Goal: Information Seeking & Learning: Learn about a topic

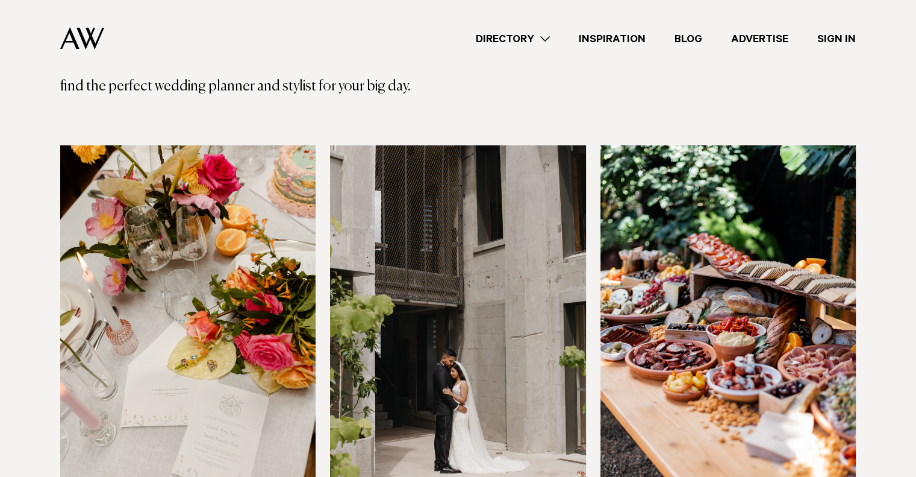
scroll to position [542, 0]
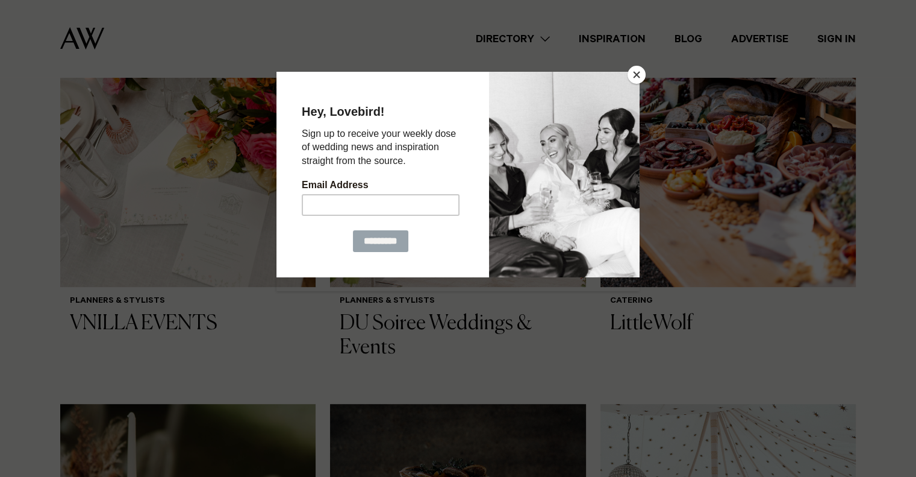
click at [635, 75] on button "Close" at bounding box center [637, 75] width 18 height 18
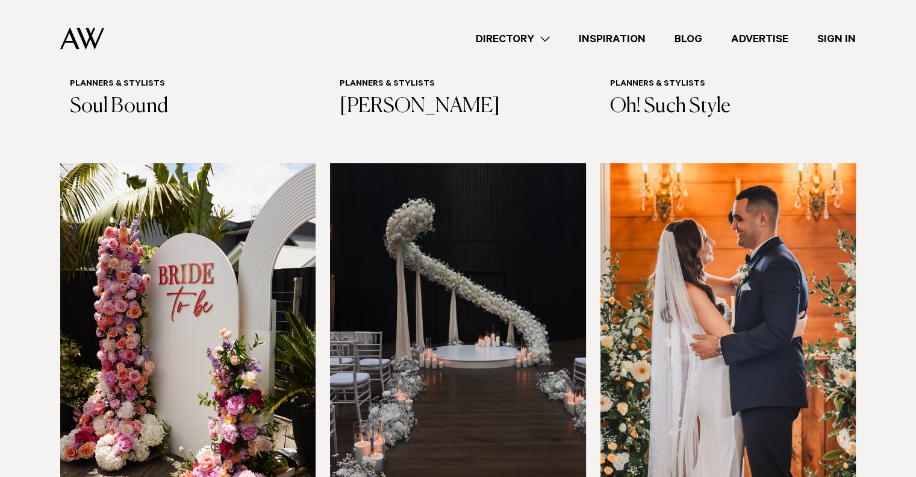
scroll to position [964, 0]
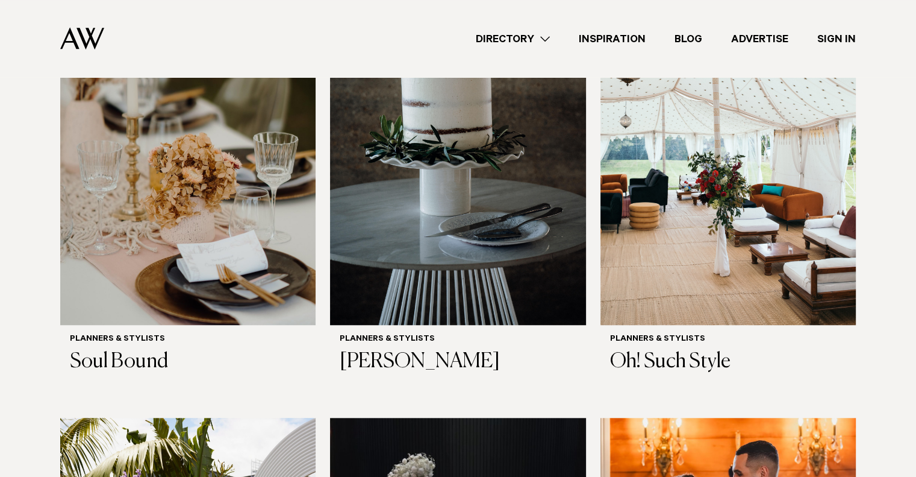
click at [62, 31] on img at bounding box center [82, 38] width 44 height 22
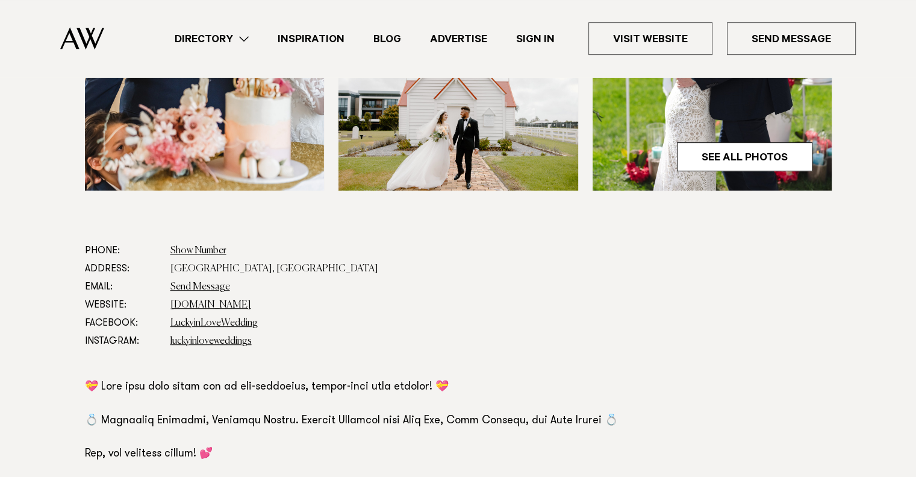
scroll to position [542, 0]
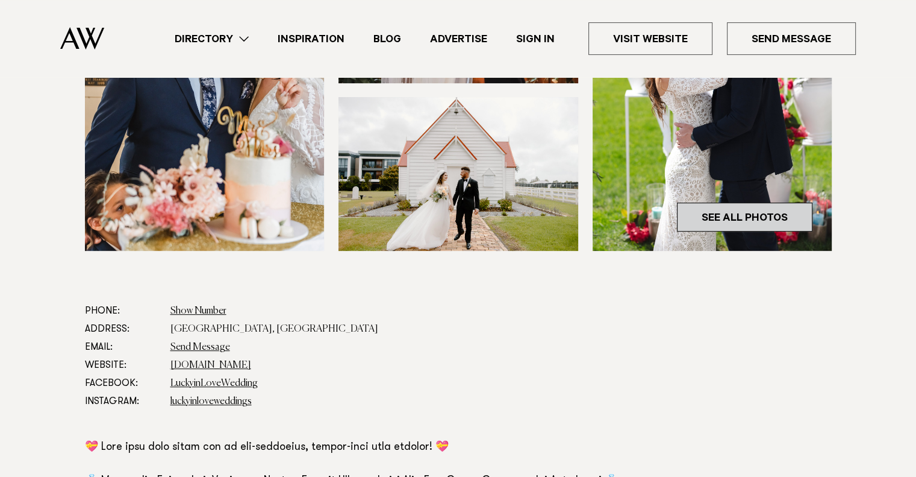
click at [728, 219] on link "See All Photos" at bounding box center [745, 216] width 136 height 29
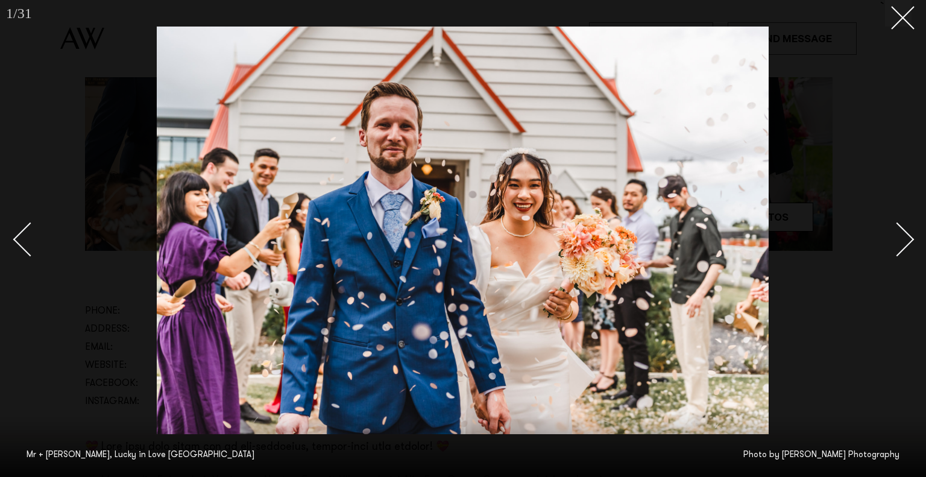
click at [906, 235] on div "Next slide" at bounding box center [897, 239] width 34 height 34
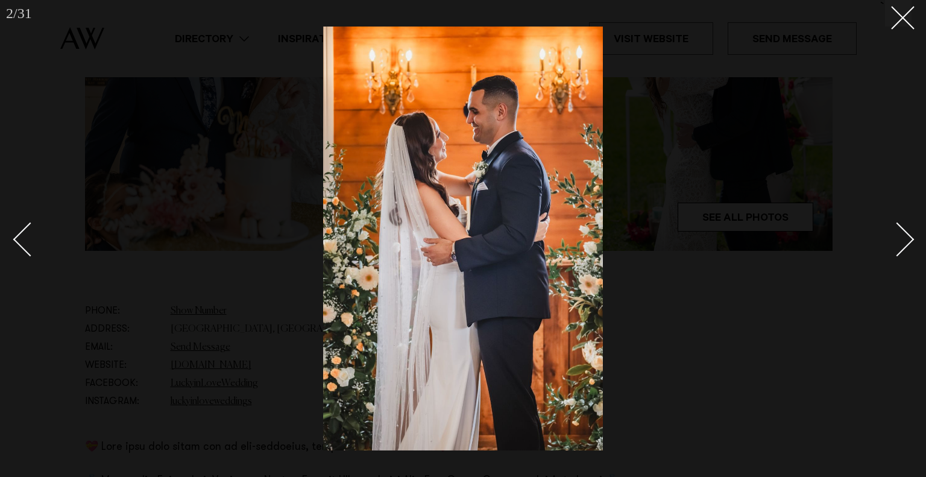
click at [910, 230] on link at bounding box center [890, 238] width 42 height 60
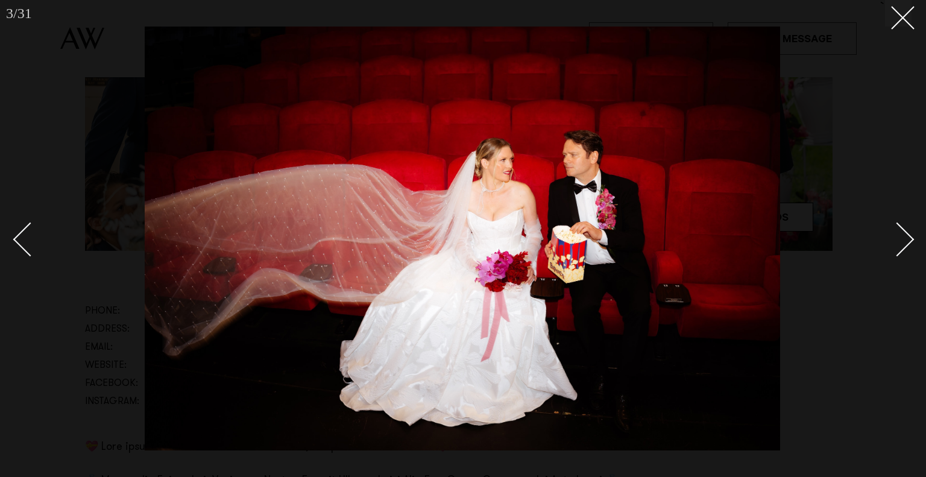
click at [901, 236] on div "Next slide" at bounding box center [897, 239] width 34 height 34
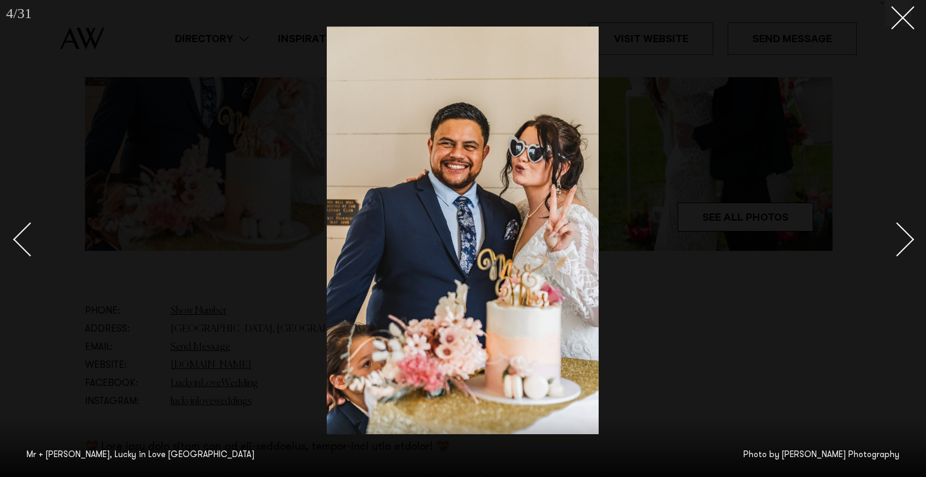
click at [901, 236] on div "Next slide" at bounding box center [897, 239] width 34 height 34
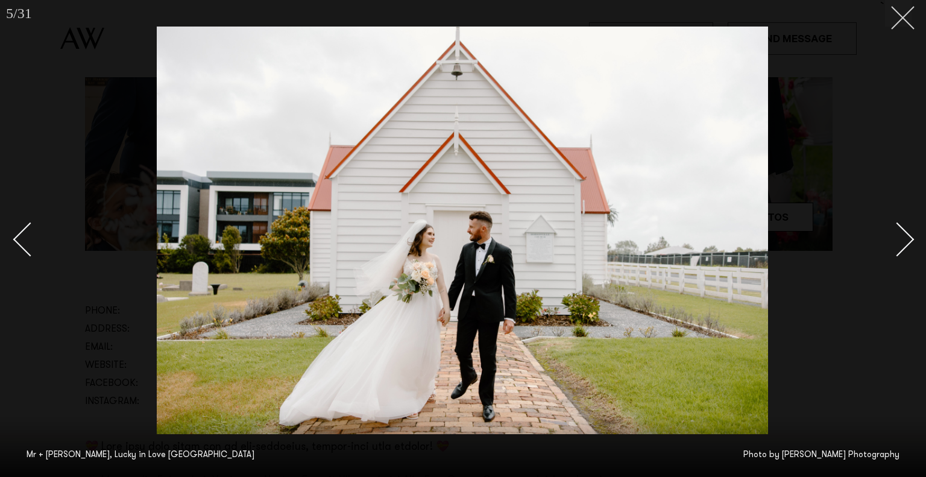
click at [907, 21] on button at bounding box center [898, 13] width 27 height 27
